Goal: Information Seeking & Learning: Learn about a topic

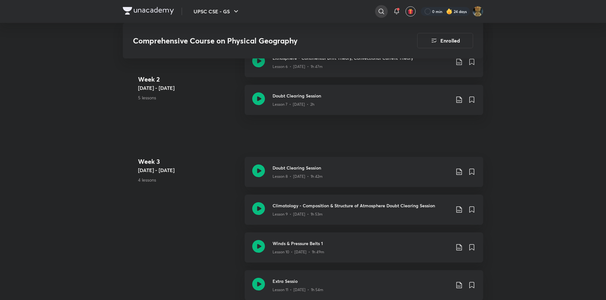
scroll to position [613, 0]
click at [383, 16] on div at bounding box center [381, 11] width 13 height 13
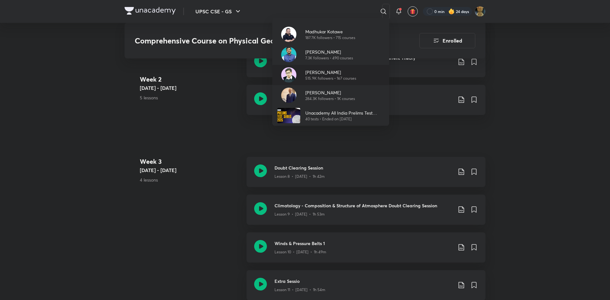
click at [336, 81] on p "515.9K followers • 167 courses" at bounding box center [330, 79] width 51 height 6
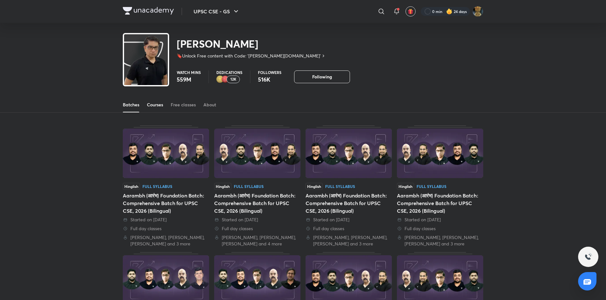
click at [158, 109] on link "Courses" at bounding box center [155, 104] width 16 height 15
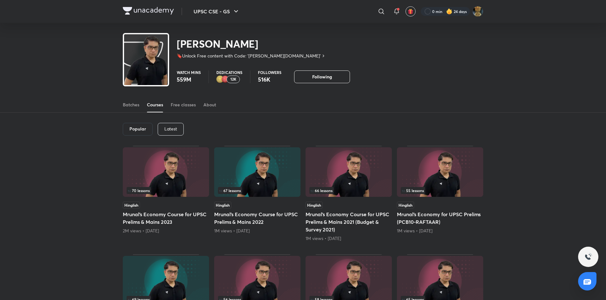
click at [170, 131] on p "Latest" at bounding box center [170, 128] width 13 height 5
